Goal: Submit feedback/report problem: Submit feedback/report problem

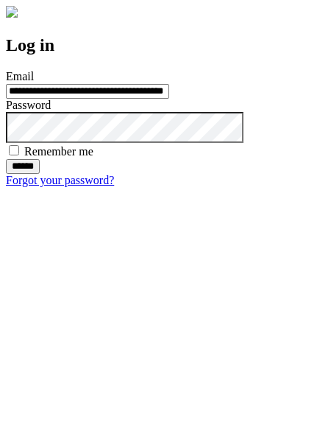
click at [40, 174] on input "******" at bounding box center [23, 166] width 34 height 15
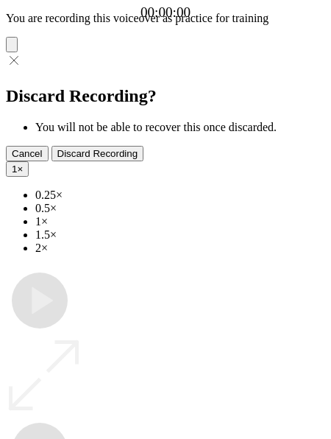
type input "**********"
